Goal: Task Accomplishment & Management: Complete application form

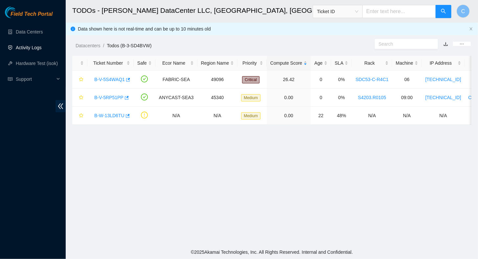
click at [26, 50] on link "Activity Logs" at bounding box center [29, 47] width 26 height 5
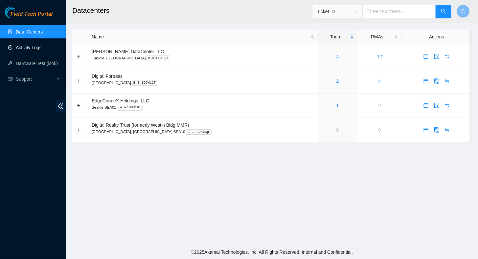
click at [38, 49] on link "Activity Logs" at bounding box center [29, 47] width 26 height 5
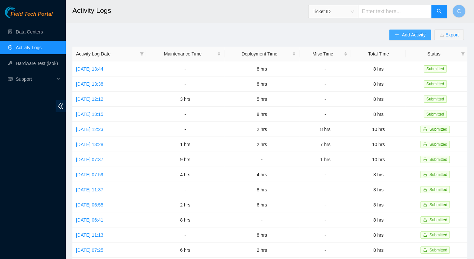
click at [392, 30] on button "Add Activity" at bounding box center [409, 35] width 41 height 11
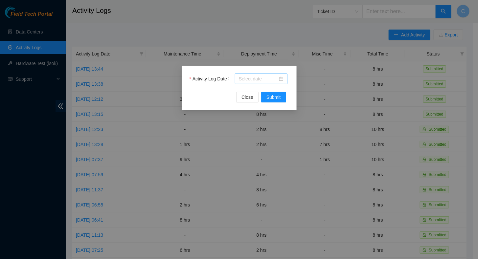
click at [263, 73] on div "Activity Log Date Close Submit" at bounding box center [239, 88] width 115 height 45
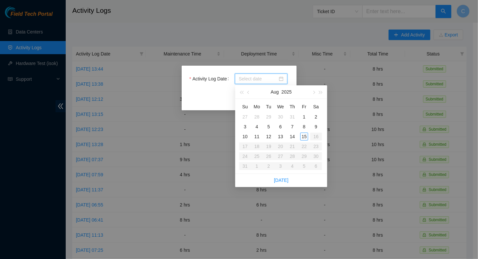
click at [260, 77] on input "Activity Log Date" at bounding box center [258, 78] width 39 height 7
type input "2025-08-13"
type input "2025-08-15"
click at [307, 139] on div "15" at bounding box center [305, 137] width 8 height 8
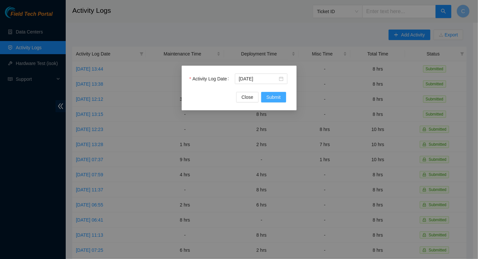
click at [274, 100] on span "Submit" at bounding box center [274, 97] width 14 height 7
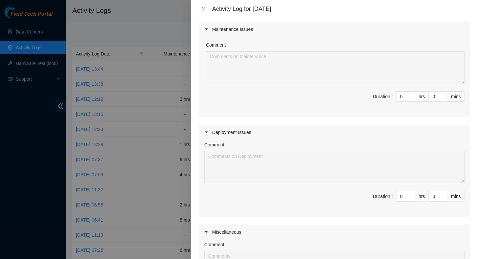
scroll to position [66, 0]
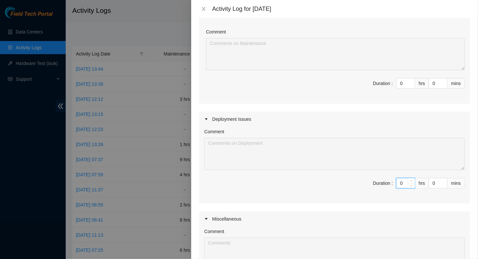
click at [391, 184] on span "Duration : 0 hrs 0 mins" at bounding box center [335, 187] width 261 height 18
type input "8"
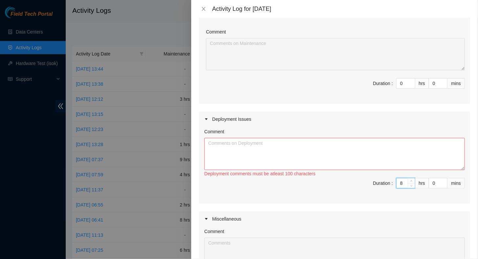
type input "8"
click at [230, 143] on textarea "Comment" at bounding box center [335, 154] width 261 height 32
paste textarea "pdu12210a-sea1 mgmt106 p.48 con12010-sea1 p.48 pdu12210b-sea1 400 r10a.tor112.s…"
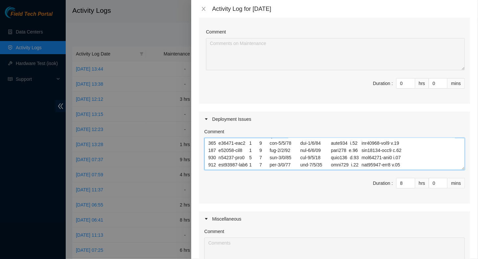
scroll to position [208, 0]
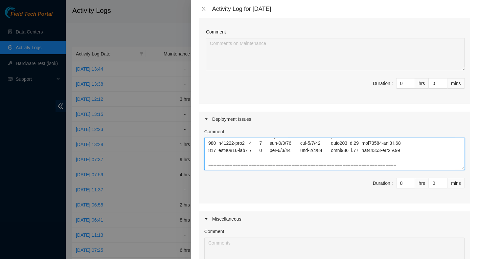
paste textarea "h12190-sea1 "h12190-sea1 eth0 r10a.tor112.sea01.fab eth-1/1/43" "h12190-sea1 et…"
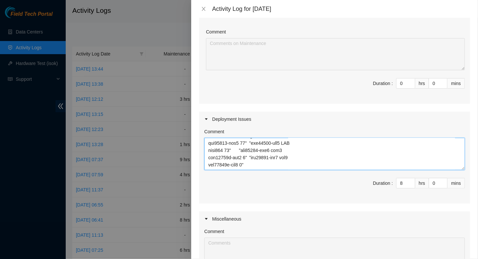
scroll to position [1344, 0]
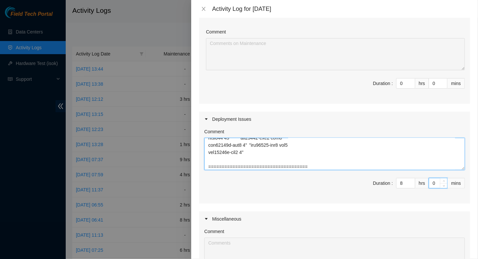
click at [338, 167] on textarea "Comment" at bounding box center [335, 154] width 261 height 32
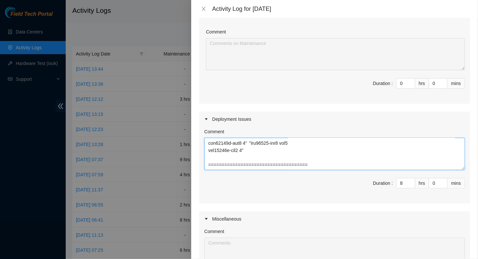
paste textarea "Hostname Label Management Labels Console Label PSU1 Label PSU2 Label pdu12210a-…"
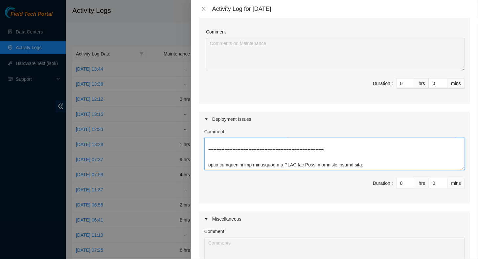
paste textarea "SDC53-C-R8C9 - S4203.R0220 PP-1 Row8B p.4 S4203.R0116 r01.leaf112.sea01.fab p.4…"
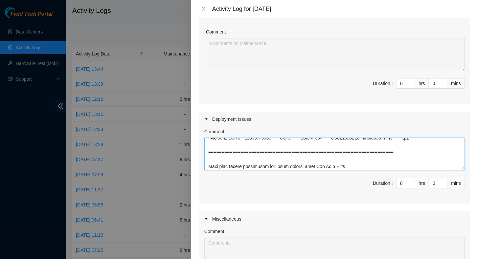
scroll to position [1676, 0]
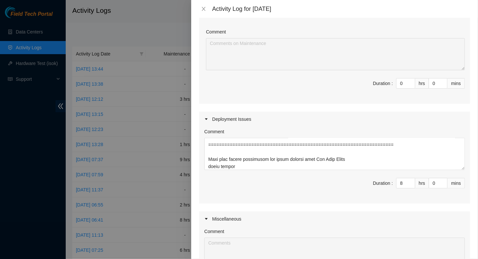
drag, startPoint x: 226, startPoint y: 166, endPoint x: 309, endPoint y: 188, distance: 86.2
click at [309, 188] on span "Duration : 8 hrs 0 mins" at bounding box center [335, 187] width 261 height 18
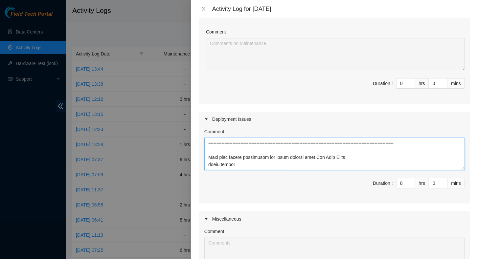
drag, startPoint x: 222, startPoint y: 167, endPoint x: 234, endPoint y: 167, distance: 12.5
click at [234, 167] on textarea "Comment" at bounding box center [335, 154] width 261 height 32
drag, startPoint x: 228, startPoint y: 162, endPoint x: 341, endPoint y: 231, distance: 132.7
click at [341, 231] on div "Comment" at bounding box center [335, 233] width 261 height 10
drag, startPoint x: 219, startPoint y: 165, endPoint x: 234, endPoint y: 164, distance: 15.5
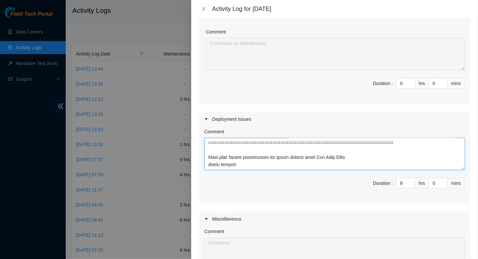
click at [234, 164] on textarea "Comment" at bounding box center [335, 154] width 261 height 32
paste textarea "tiquette"
click at [349, 158] on textarea "Comment" at bounding box center [335, 154] width 261 height 32
drag, startPoint x: 219, startPoint y: 164, endPoint x: 194, endPoint y: 165, distance: 24.7
click at [194, 165] on div "Note: This activity log is for informational purposes only. You will not be pai…" at bounding box center [334, 139] width 287 height 242
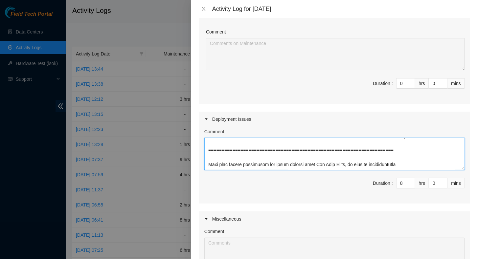
scroll to position [1671, 0]
click at [407, 167] on textarea "Comment" at bounding box center [335, 154] width 261 height 32
click at [471, 162] on div "Note: This activity log is for informational purposes only. You will not be pai…" at bounding box center [334, 139] width 287 height 242
click at [445, 166] on textarea "Comment" at bounding box center [335, 154] width 261 height 32
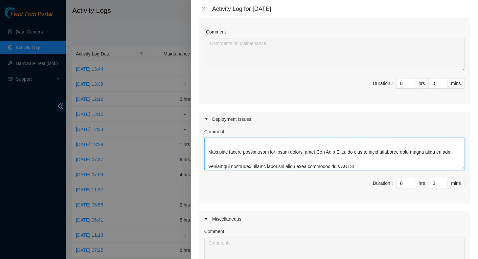
click at [360, 165] on textarea "Comment" at bounding box center [335, 154] width 261 height 32
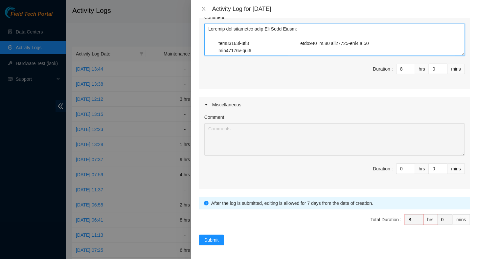
scroll to position [0, 0]
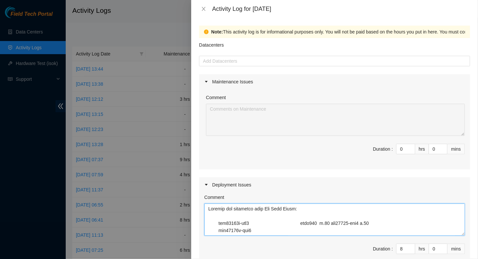
drag, startPoint x: 356, startPoint y: 55, endPoint x: 101, endPoint y: -24, distance: 267.1
click at [101, 0] on html "Field Tech Portal Data Centers Activity Logs Hardware Test (isok) Support Activ…" at bounding box center [239, 129] width 478 height 259
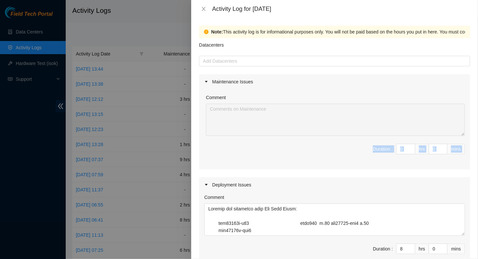
drag, startPoint x: 346, startPoint y: 153, endPoint x: 333, endPoint y: 199, distance: 48.2
click at [334, 196] on div "Maintenance Issues Comment Duration : 0 hrs 0 mins Deployment Issues Comment Du…" at bounding box center [334, 221] width 271 height 295
copy div "Duration : hrs mins Deployment Issues Comment"
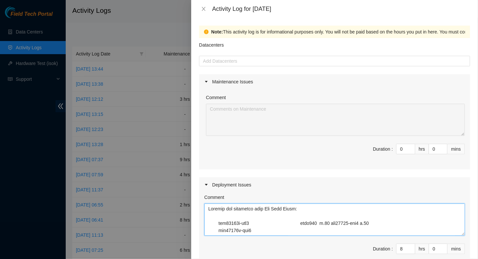
click at [395, 211] on textarea "Comment" at bounding box center [335, 220] width 261 height 32
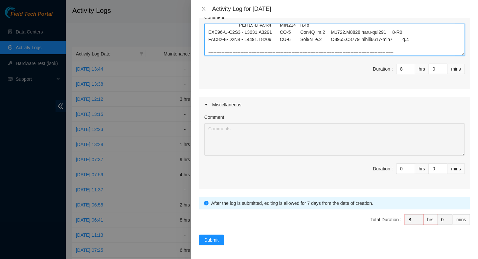
scroll to position [1722, 0]
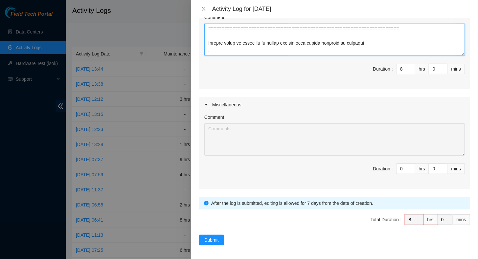
drag, startPoint x: 206, startPoint y: 207, endPoint x: 344, endPoint y: 50, distance: 209.7
click at [344, 50] on textarea "Comment" at bounding box center [335, 40] width 261 height 32
click at [375, 49] on textarea "Comment" at bounding box center [335, 40] width 261 height 32
paste textarea "===============================================================================…"
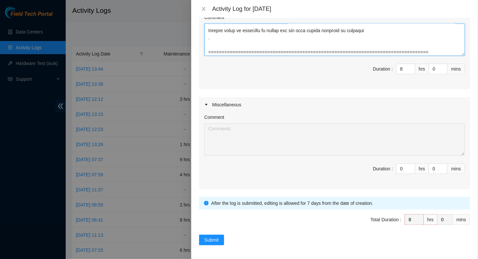
scroll to position [1814, 0]
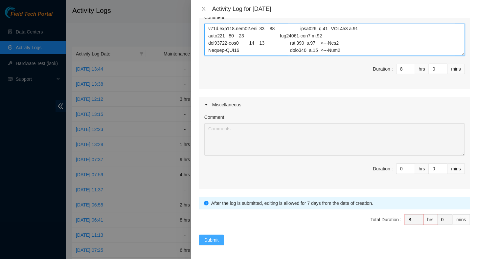
type textarea "Labeled the following with Net Tech Ethan: pdu12210a-sea1 mgmt106 p.48 con12010…"
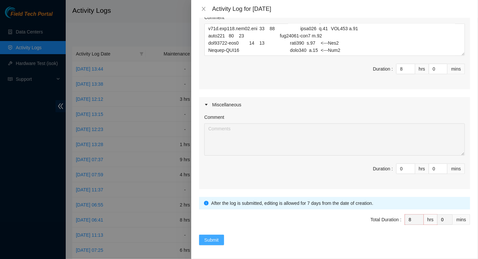
click at [211, 240] on span "Submit" at bounding box center [212, 240] width 14 height 7
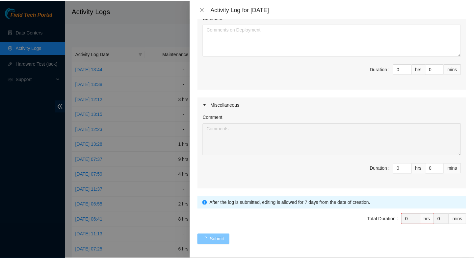
scroll to position [0, 0]
